Goal: Task Accomplishment & Management: Use online tool/utility

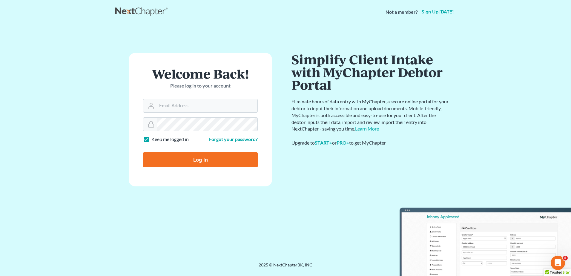
type input "[EMAIL_ADDRESS][DOMAIN_NAME]"
click at [210, 165] on input "Log In" at bounding box center [200, 159] width 115 height 15
type input "Thinking..."
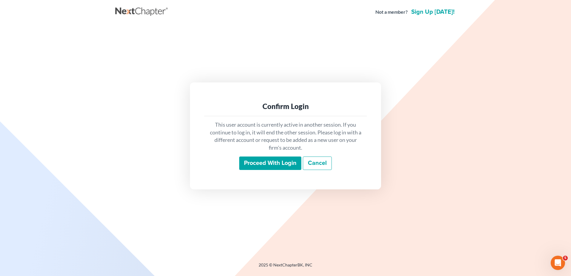
click at [274, 161] on input "Proceed with login" at bounding box center [270, 163] width 62 height 14
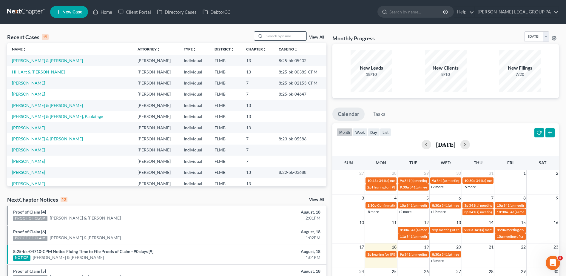
click at [297, 36] on input "search" at bounding box center [286, 36] width 42 height 9
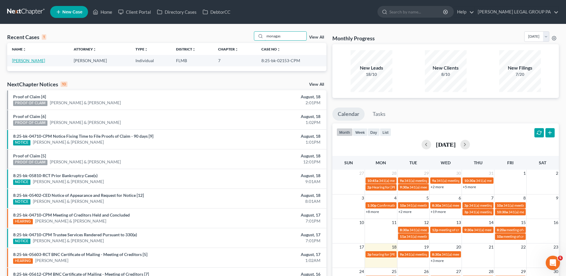
type input "monagas"
click at [22, 58] on link "[PERSON_NAME]" at bounding box center [28, 60] width 33 height 5
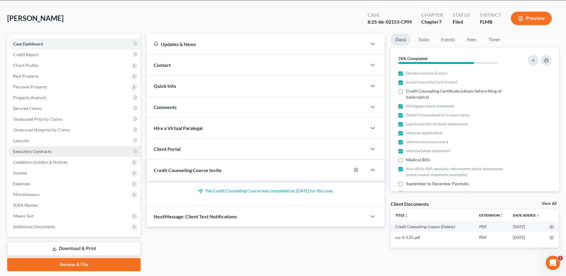
scroll to position [41, 0]
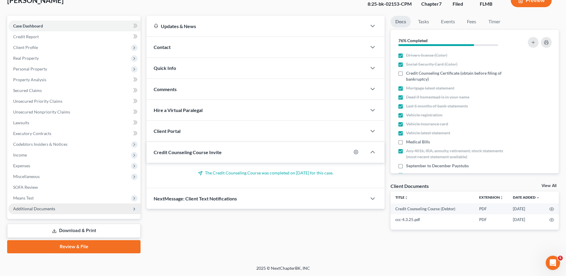
click at [69, 205] on span "Additional Documents" at bounding box center [74, 208] width 132 height 11
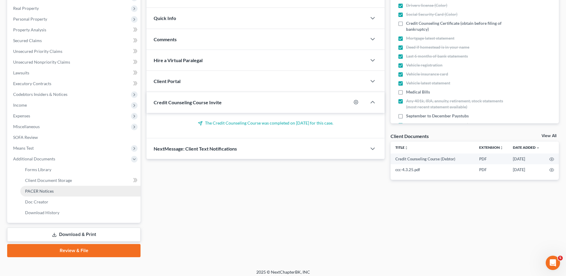
click at [77, 187] on link "PACER Notices" at bounding box center [80, 191] width 120 height 11
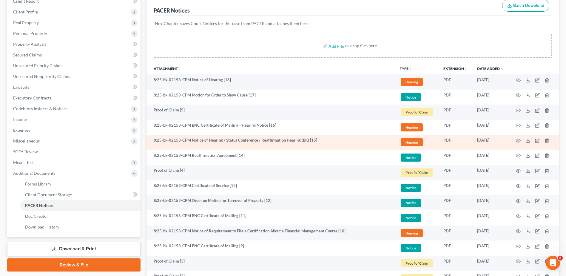
scroll to position [99, 0]
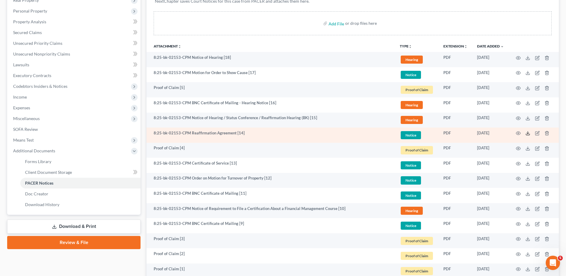
click at [529, 134] on icon at bounding box center [528, 133] width 5 height 5
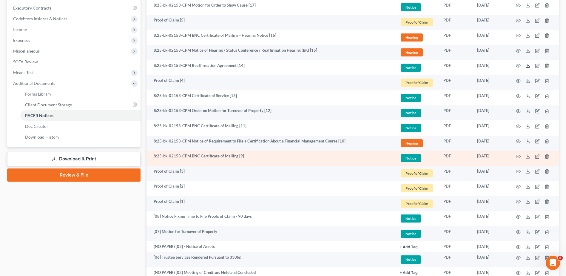
scroll to position [152, 0]
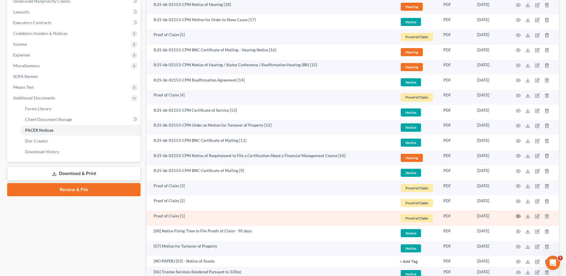
click at [521, 216] on icon "button" at bounding box center [518, 216] width 4 height 3
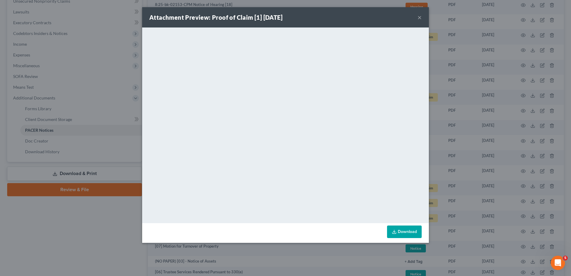
click at [421, 16] on button "×" at bounding box center [419, 17] width 4 height 7
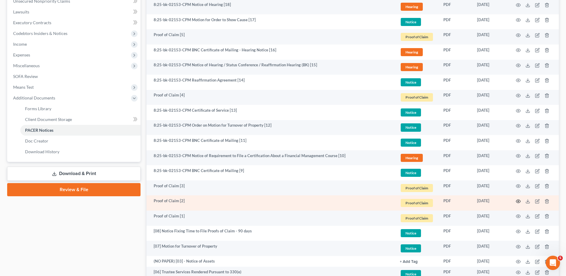
click at [517, 200] on icon "button" at bounding box center [518, 201] width 5 height 5
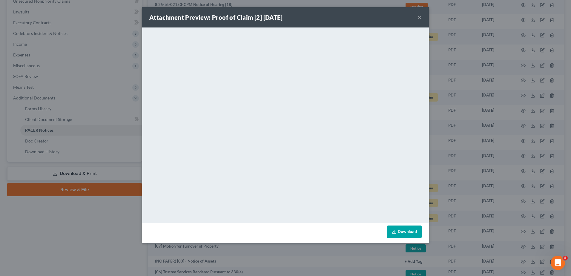
click at [417, 16] on div "Attachment Preview: Proof of Claim [2] [DATE] ×" at bounding box center [285, 17] width 287 height 20
click at [419, 18] on button "×" at bounding box center [419, 17] width 4 height 7
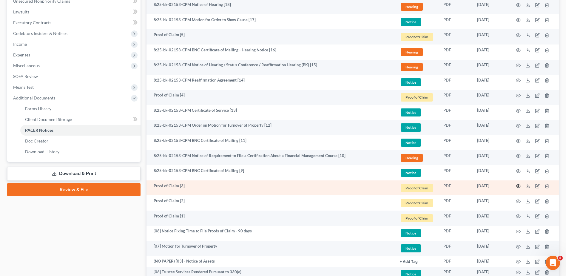
click at [520, 184] on icon "button" at bounding box center [518, 186] width 5 height 5
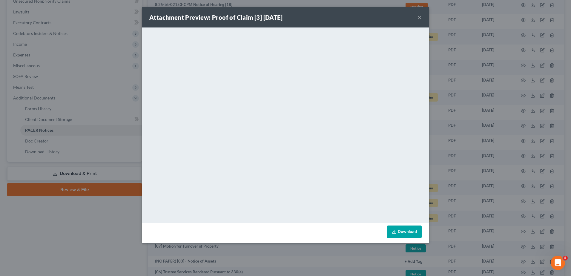
click at [418, 17] on button "×" at bounding box center [419, 17] width 4 height 7
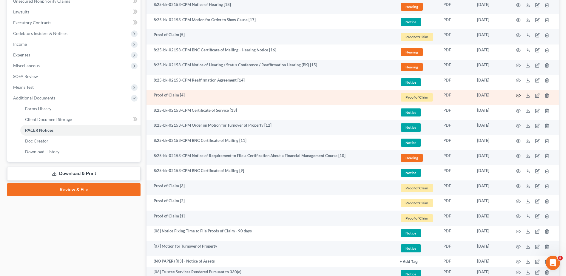
click at [518, 94] on icon "button" at bounding box center [518, 95] width 4 height 3
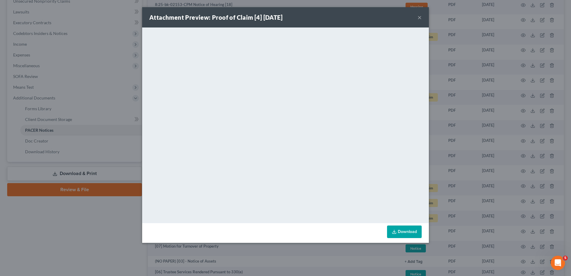
click at [419, 16] on button "×" at bounding box center [419, 17] width 4 height 7
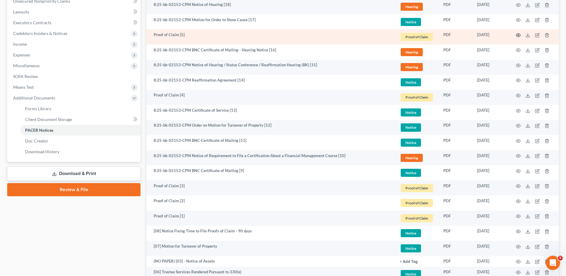
click at [519, 33] on icon "button" at bounding box center [518, 35] width 5 height 5
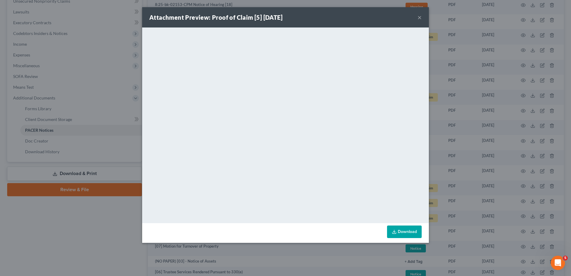
click at [417, 17] on button "×" at bounding box center [419, 17] width 4 height 7
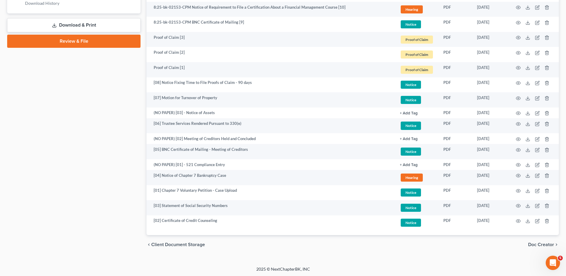
scroll to position [302, 0]
